Goal: Register for event/course: Register for event/course

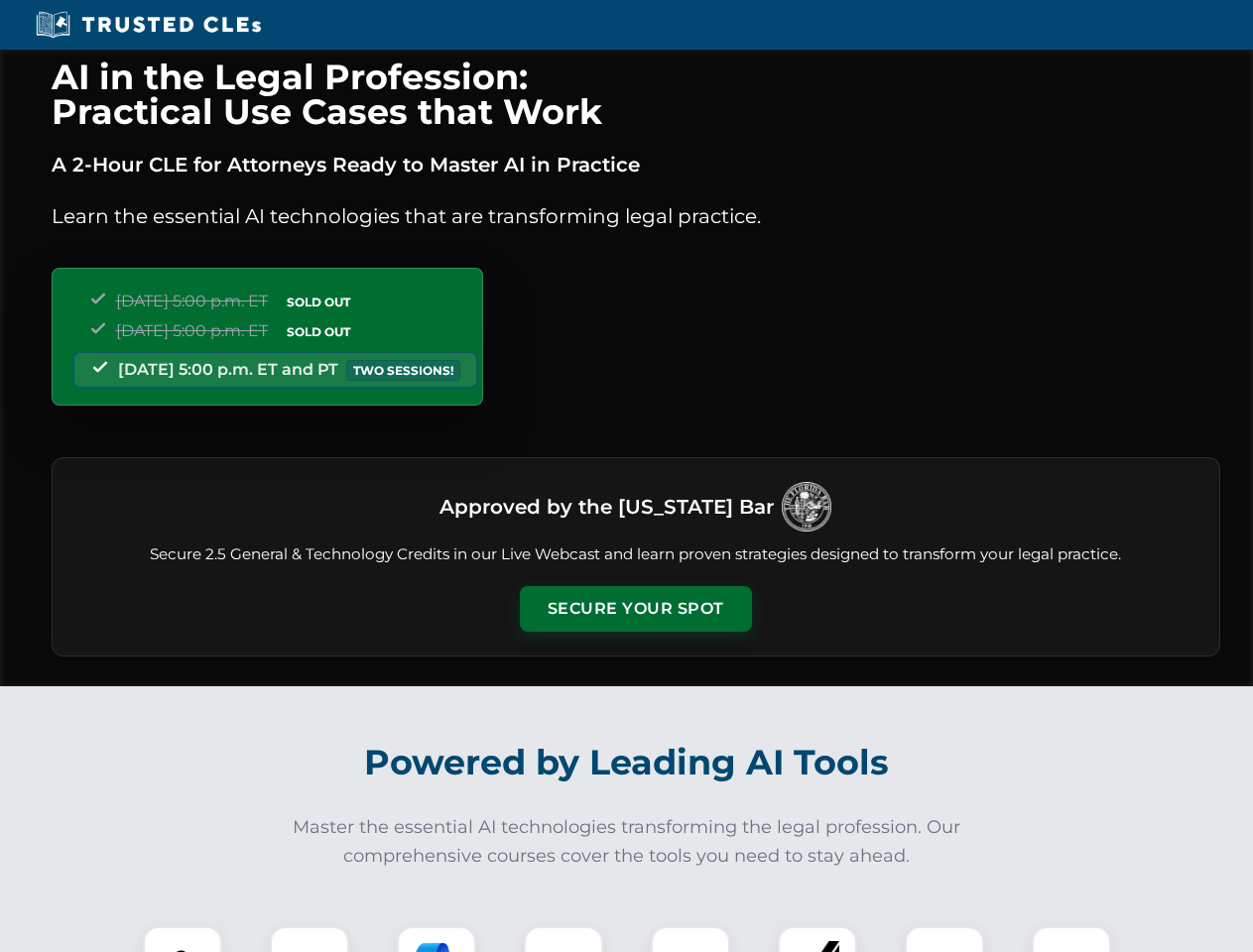
click at [635, 609] on button "Secure Your Spot" at bounding box center [635, 609] width 232 height 46
click at [182, 939] on img at bounding box center [182, 966] width 58 height 58
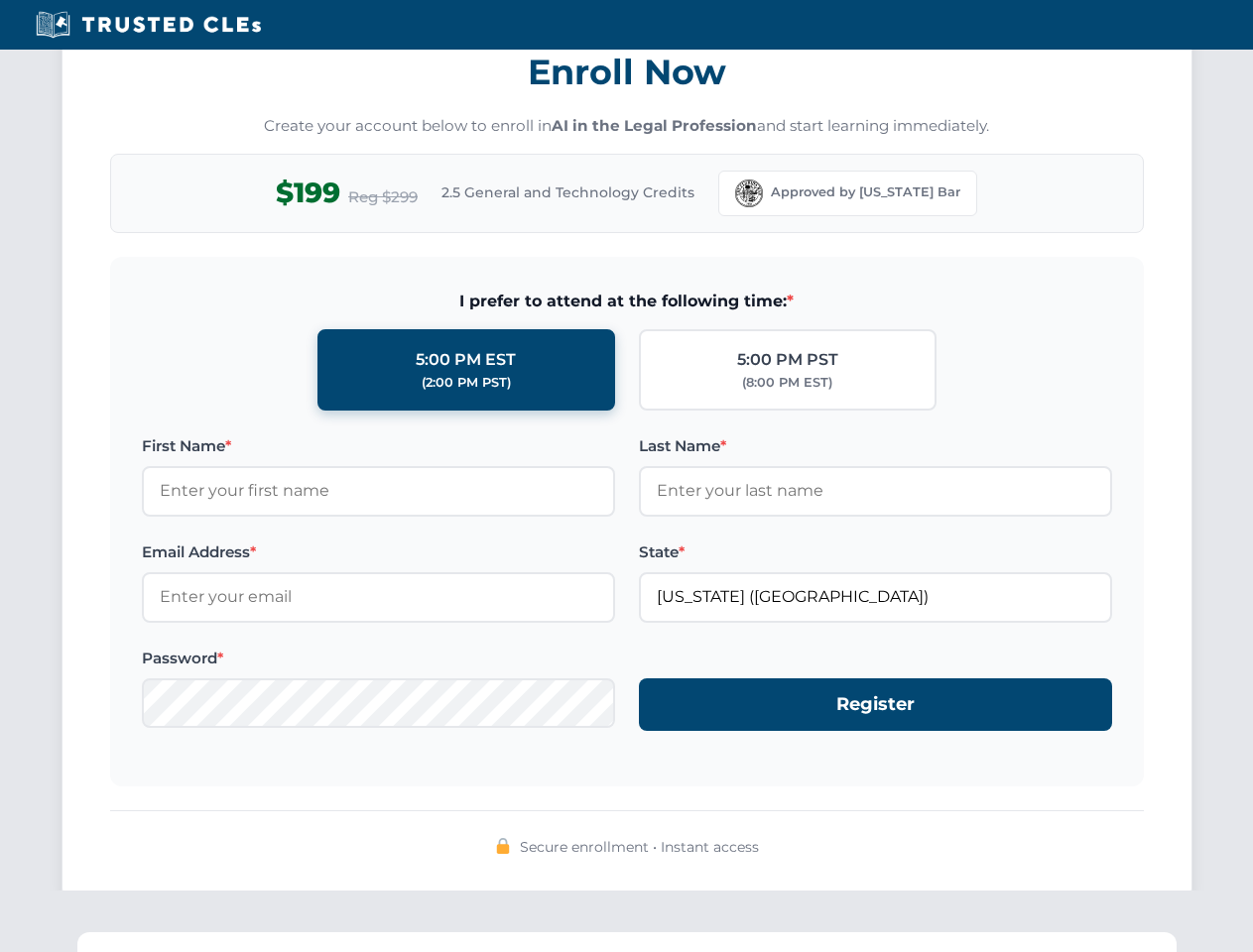
scroll to position [1947, 0]
